Goal: Information Seeking & Learning: Check status

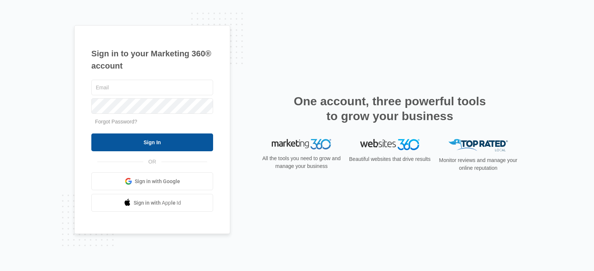
type input "[EMAIL_ADDRESS][DOMAIN_NAME]"
click at [164, 139] on input "Sign In" at bounding box center [152, 143] width 122 height 18
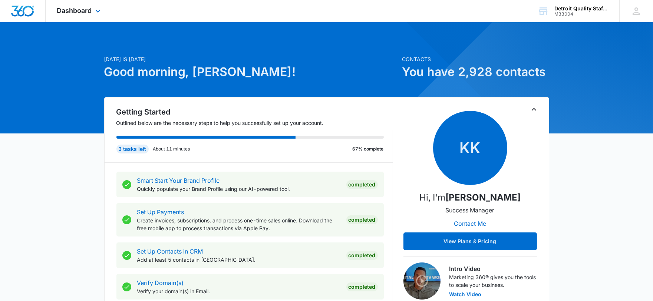
click at [92, 6] on div "Dashboard Apps Reputation Websites Forms CRM Email Social Shop Payments POS Con…" at bounding box center [80, 11] width 68 height 22
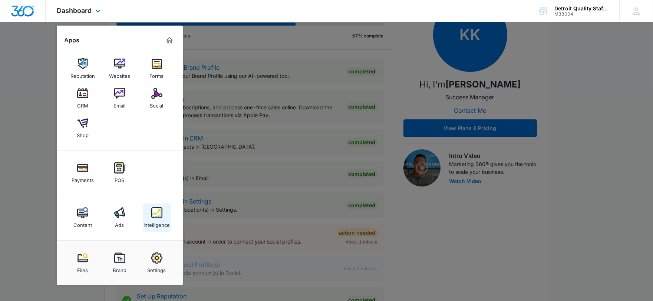
scroll to position [113, 0]
click at [33, 106] on div at bounding box center [326, 150] width 653 height 301
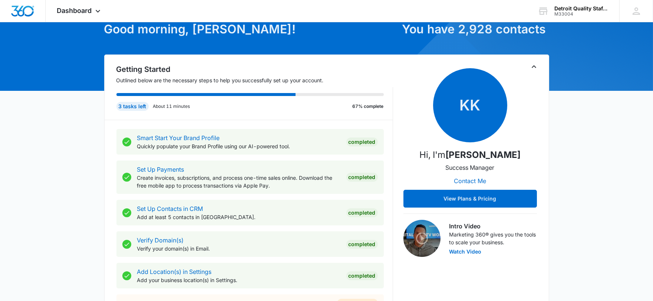
scroll to position [0, 0]
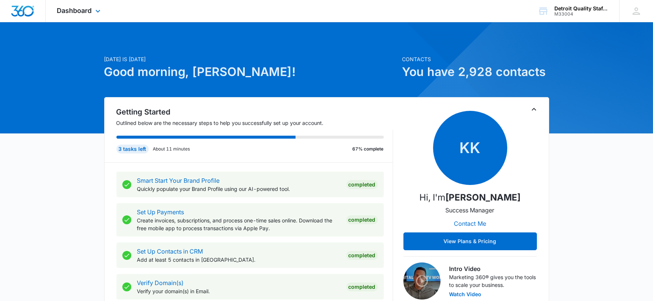
click at [105, 6] on div "Dashboard Apps Reputation Websites Forms CRM Email Social Shop Payments POS Con…" at bounding box center [80, 11] width 68 height 22
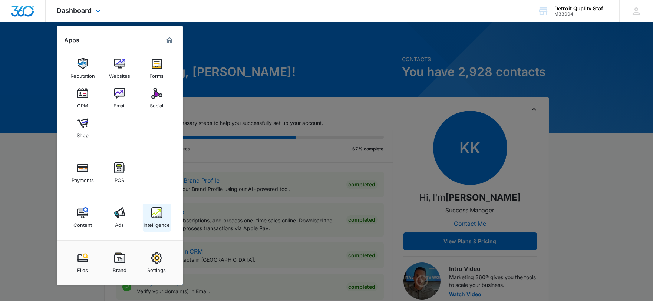
click at [153, 216] on img at bounding box center [156, 212] width 11 height 11
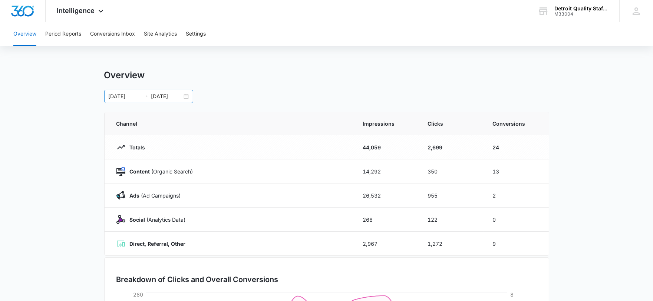
click at [188, 98] on div "[DATE] [DATE]" at bounding box center [148, 96] width 89 height 13
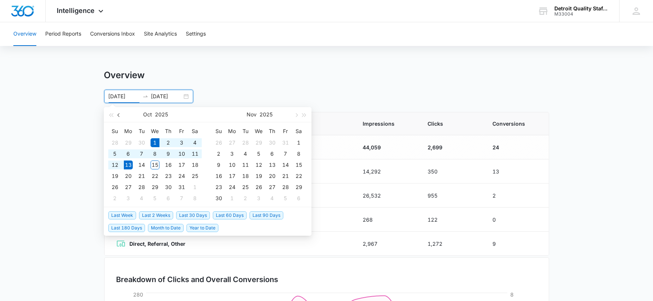
click at [118, 115] on span "button" at bounding box center [120, 115] width 4 height 4
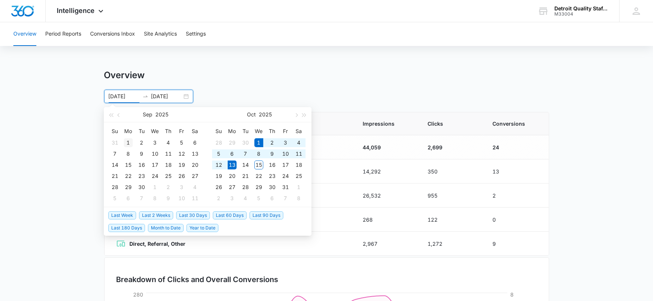
type input "[DATE]"
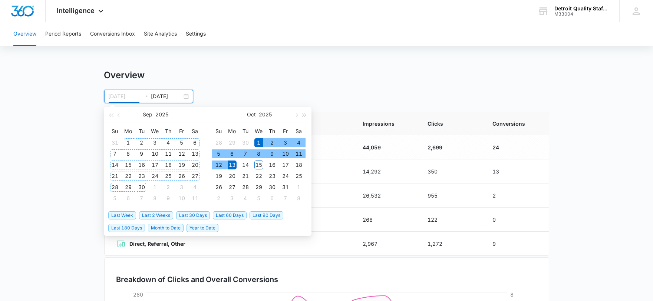
click at [126, 140] on div "1" at bounding box center [128, 142] width 9 height 9
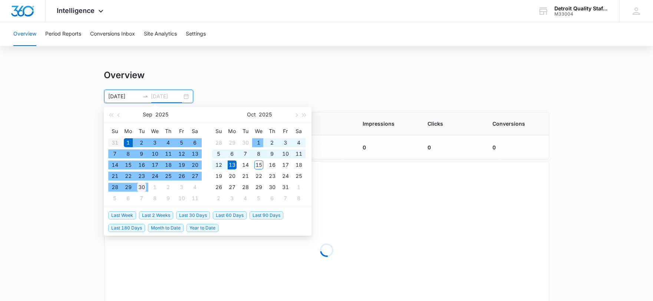
type input "[DATE]"
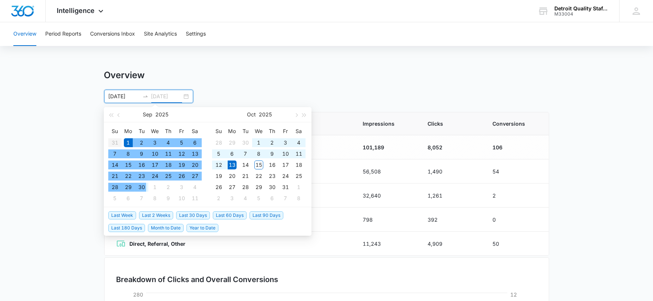
click at [142, 186] on div "30" at bounding box center [141, 187] width 9 height 9
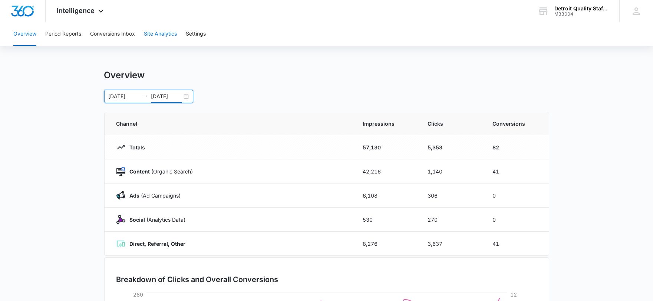
click at [161, 35] on button "Site Analytics" at bounding box center [160, 34] width 33 height 24
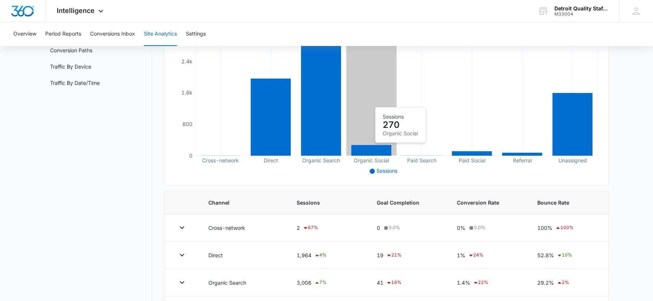
scroll to position [165, 0]
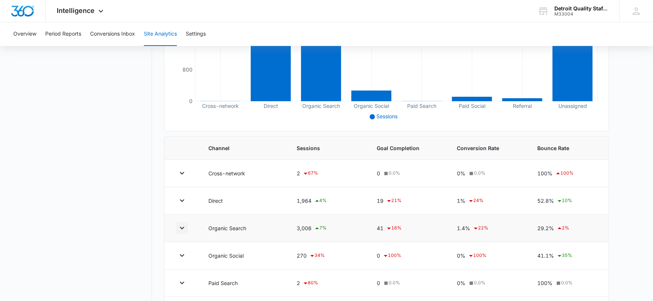
click at [183, 228] on icon "button" at bounding box center [182, 228] width 9 height 9
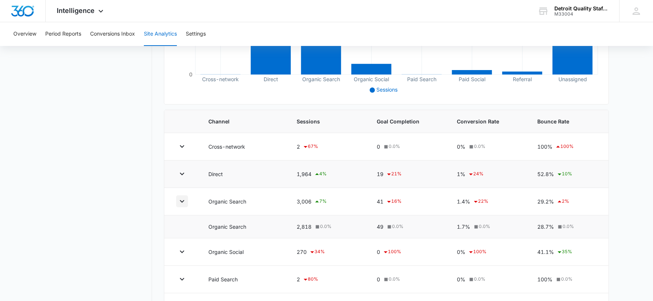
scroll to position [206, 0]
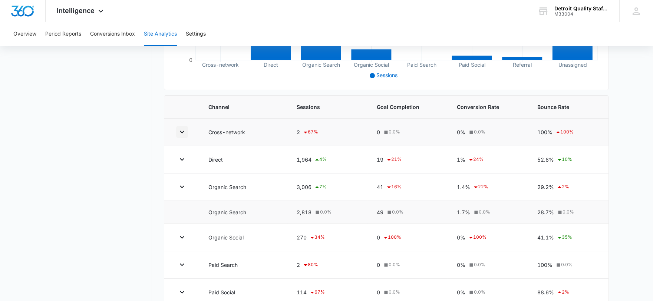
click at [179, 132] on icon "button" at bounding box center [182, 132] width 9 height 9
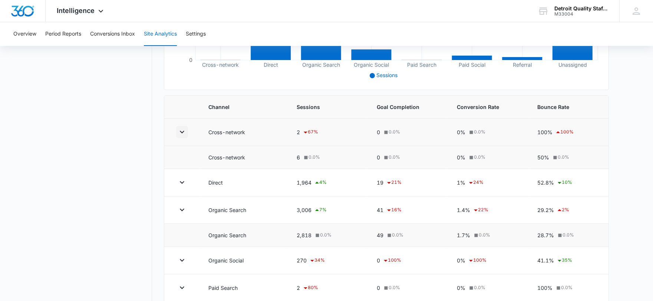
click at [179, 132] on icon "button" at bounding box center [182, 132] width 9 height 9
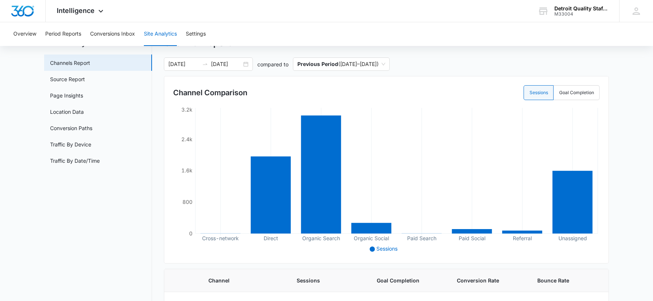
scroll to position [0, 0]
